Goal: Information Seeking & Learning: Learn about a topic

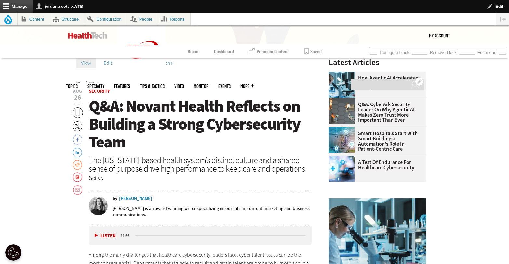
scroll to position [222, 0]
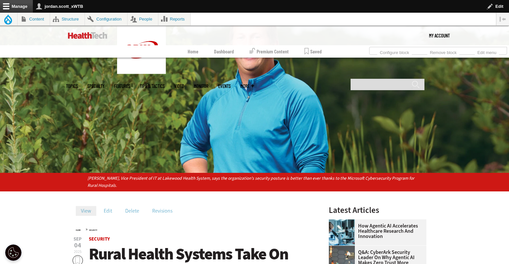
scroll to position [118, 0]
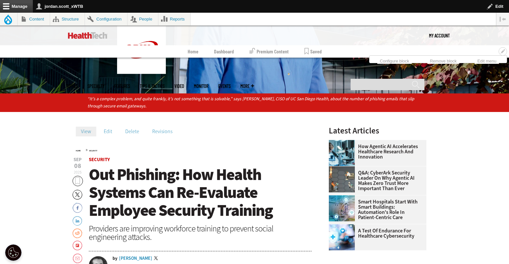
scroll to position [180, 0]
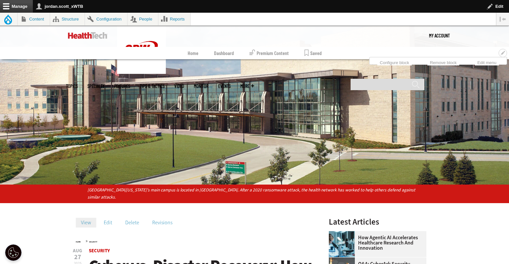
scroll to position [135, 0]
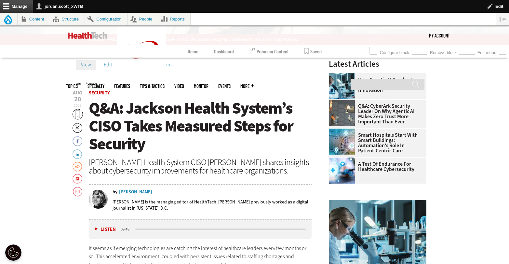
scroll to position [198, 0]
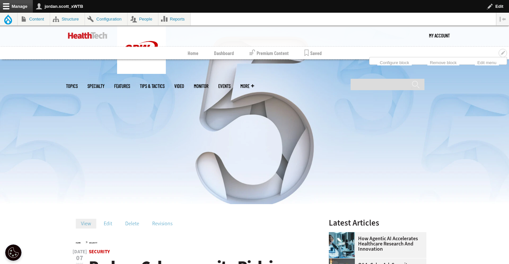
scroll to position [120, 0]
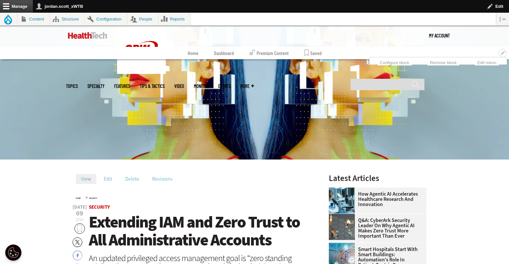
scroll to position [161, 0]
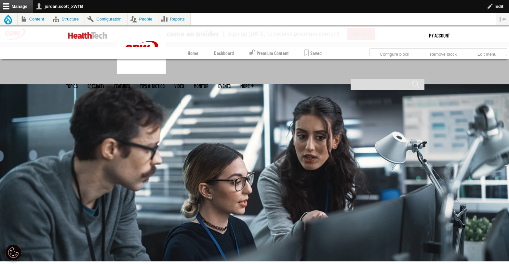
scroll to position [205, 0]
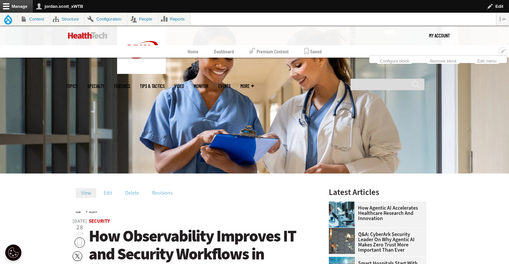
scroll to position [93, 0]
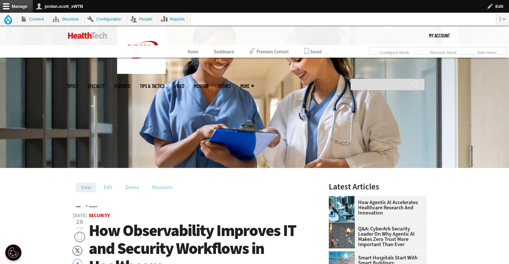
click at [225, 215] on span "Security" at bounding box center [200, 215] width 223 height 5
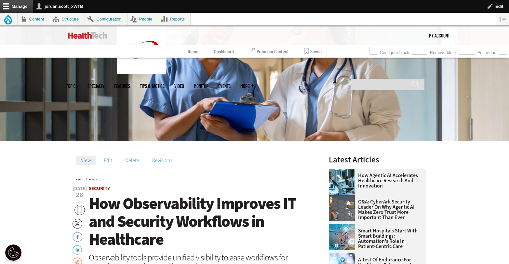
scroll to position [153, 0]
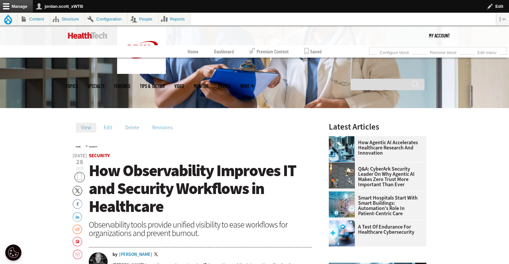
click at [180, 202] on h1 "How Observability Improves IT and Security Workflows in Healthcare" at bounding box center [200, 189] width 223 height 54
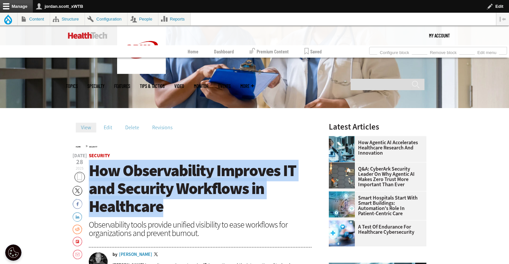
drag, startPoint x: 152, startPoint y: 197, endPoint x: 92, endPoint y: 172, distance: 64.5
click at [92, 172] on h1 "How Observability Improves IT and Security Workflows in Healthcare" at bounding box center [200, 189] width 223 height 54
copy span "How Observability Improves IT and Security Workflows in Healthcare"
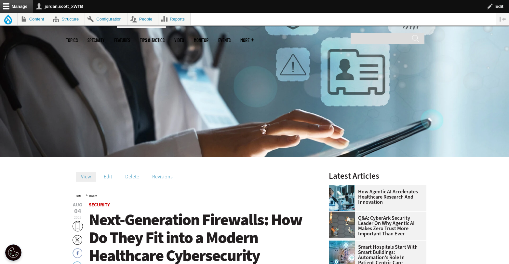
scroll to position [203, 0]
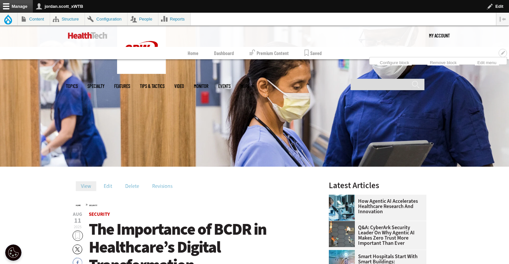
scroll to position [232, 0]
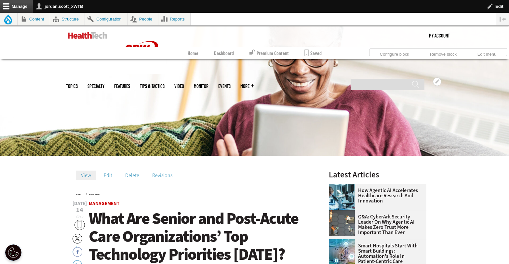
scroll to position [126, 0]
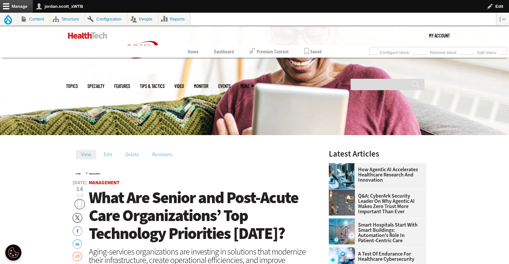
drag, startPoint x: 284, startPoint y: 231, endPoint x: 288, endPoint y: 232, distance: 3.8
click at [284, 231] on h1 "What Are Senior and Post-Acute Care Organizations’ Top Technology Priorities To…" at bounding box center [200, 216] width 223 height 54
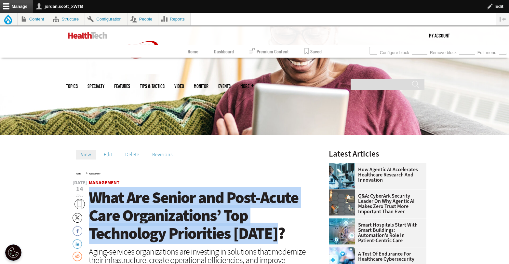
drag, startPoint x: 101, startPoint y: 215, endPoint x: 92, endPoint y: 201, distance: 16.2
click at [92, 201] on h1 "What Are Senior and Post-Acute Care Organizations’ Top Technology Priorities To…" at bounding box center [200, 216] width 223 height 54
copy span "What Are Senior and Post-Acute Care Organizations’ Top Technology Priorities To…"
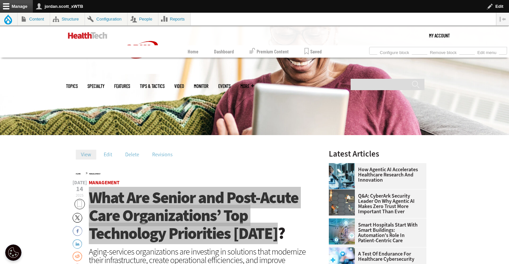
copy span "What Are Senior and Post-Acute Care Organizations’ Top Technology Priorities To…"
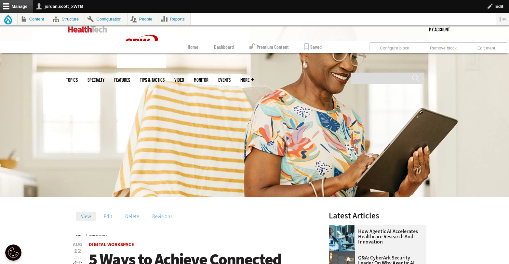
scroll to position [217, 0]
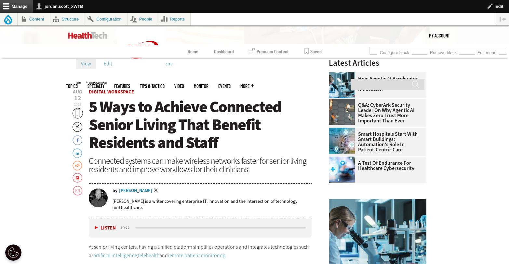
click at [225, 132] on span "5 Ways to Achieve Connected Senior Living That Benefit Residents and Staff" at bounding box center [185, 124] width 192 height 57
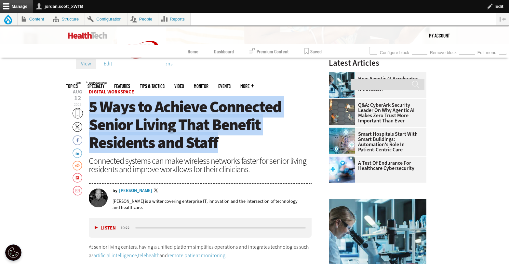
drag, startPoint x: 161, startPoint y: 132, endPoint x: 89, endPoint y: 107, distance: 76.1
click at [89, 107] on h1 "5 Ways to Achieve Connected Senior Living That Benefit Residents and Staff" at bounding box center [200, 125] width 223 height 54
copy span "5 Ways to Achieve Connected Senior Living That Benefit Residents and Staff"
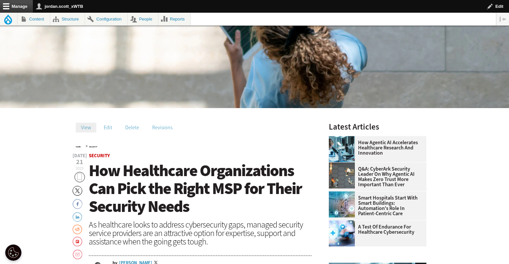
scroll to position [222, 0]
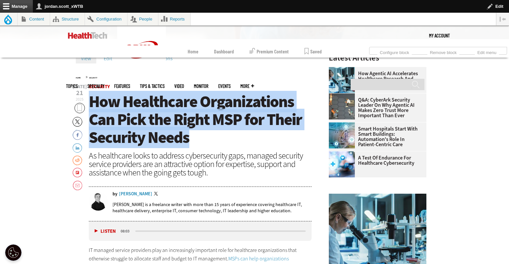
drag, startPoint x: 176, startPoint y: 132, endPoint x: 90, endPoint y: 107, distance: 89.5
click at [90, 107] on h1 "How Healthcare Organizations Can Pick the Right MSP for Their Security Needs" at bounding box center [200, 120] width 223 height 54
copy span "How Healthcare Organizations Can Pick the Right MSP for Their Security Needs"
